Goal: Information Seeking & Learning: Learn about a topic

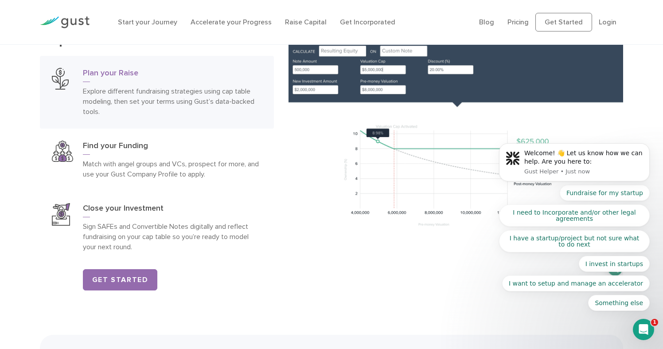
scroll to position [1300, 0]
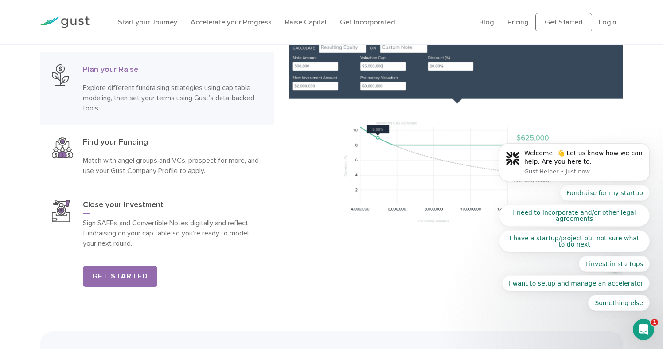
click at [518, 23] on body "Welcome! 👋 Let us know how we can help. Are you here to: Gust Helper • Just now…" at bounding box center [574, 164] width 170 height 313
click at [512, 23] on body "Welcome! 👋 Let us know how we can help. Are you here to: Gust Helper • Just now…" at bounding box center [574, 164] width 170 height 313
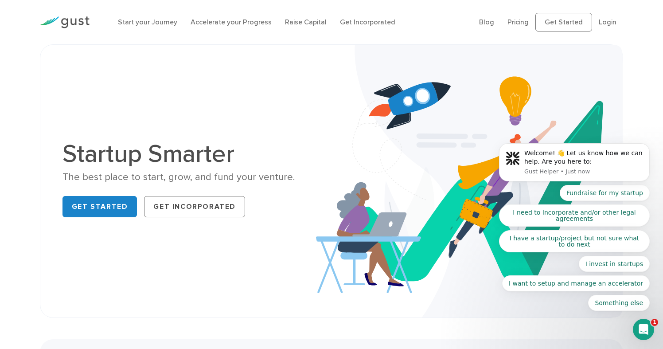
scroll to position [0, 0]
click at [509, 22] on body "Welcome! 👋 Let us know how we can help. Are you here to: Gust Helper • Just now…" at bounding box center [574, 164] width 170 height 313
click at [551, 22] on body "Welcome! 👋 Let us know how we can help. Are you here to: Gust Helper • Just now…" at bounding box center [574, 164] width 170 height 313
click at [641, 330] on icon "Open Intercom Messenger" at bounding box center [643, 329] width 15 height 15
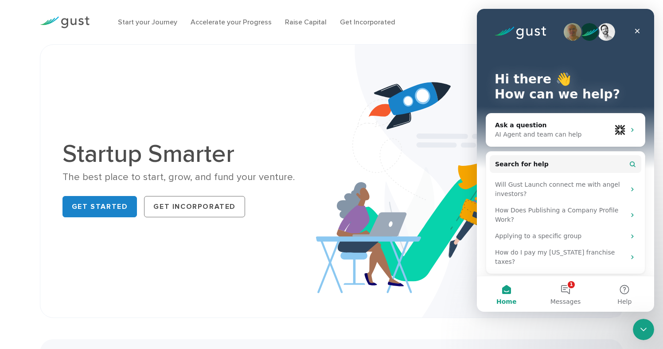
click at [323, 108] on img at bounding box center [469, 181] width 307 height 272
click at [210, 26] on li "Accelerate your Progress" at bounding box center [231, 22] width 81 height 11
click at [207, 19] on link "Accelerate your Progress" at bounding box center [231, 22] width 81 height 8
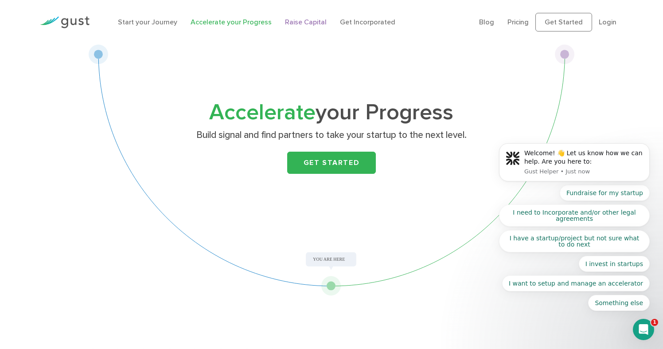
click at [299, 23] on link "Raise Capital" at bounding box center [306, 22] width 42 height 8
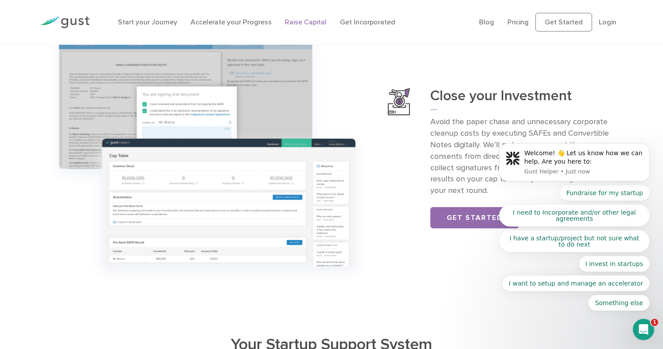
scroll to position [939, 0]
